Goal: Information Seeking & Learning: Learn about a topic

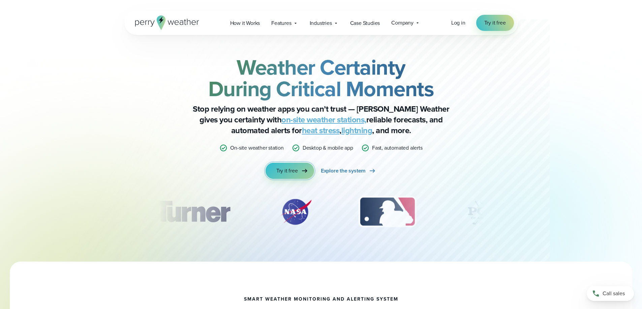
click at [289, 170] on span "Try it free" at bounding box center [287, 171] width 22 height 8
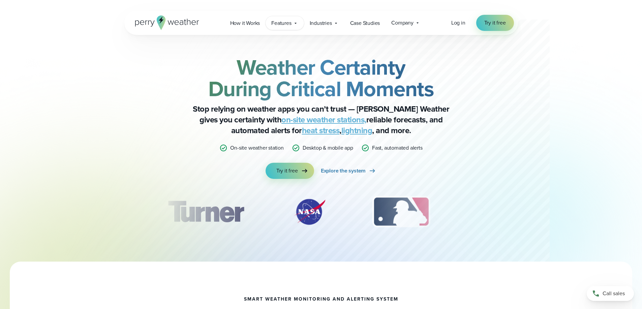
click at [302, 21] on div "Features Explore All Features Explore Perry Weather's on-site weather hardware …" at bounding box center [284, 23] width 38 height 14
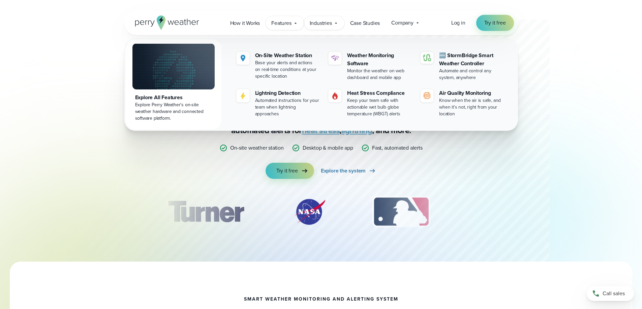
click at [337, 24] on icon at bounding box center [335, 23] width 5 height 5
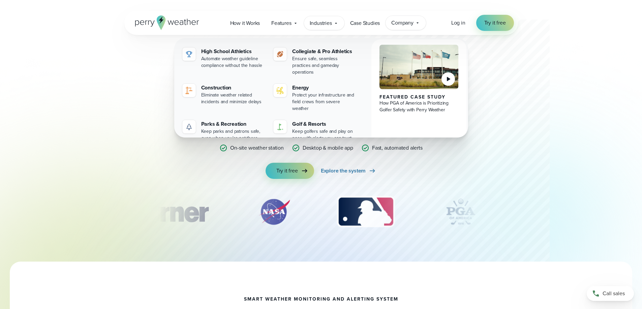
click at [418, 22] on icon at bounding box center [417, 22] width 5 height 5
